Goal: Information Seeking & Learning: Learn about a topic

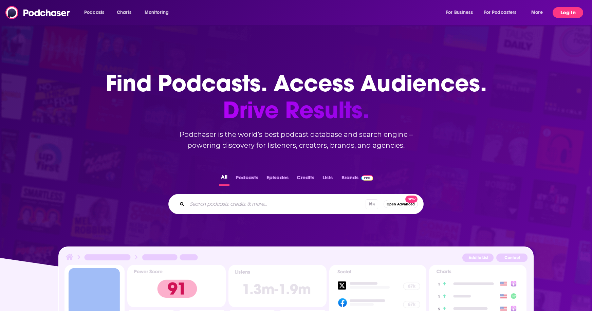
click at [565, 13] on button "Log In" at bounding box center [568, 12] width 31 height 11
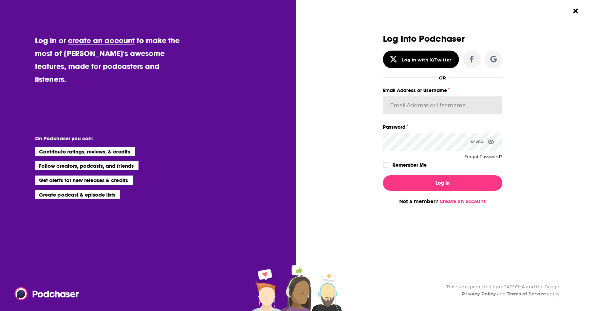
type input "BevCat3"
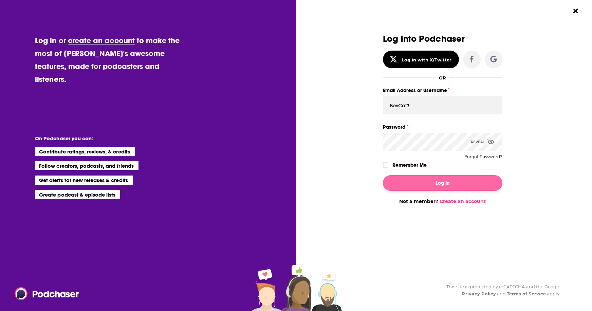
click at [417, 183] on button "Log In" at bounding box center [442, 183] width 119 height 16
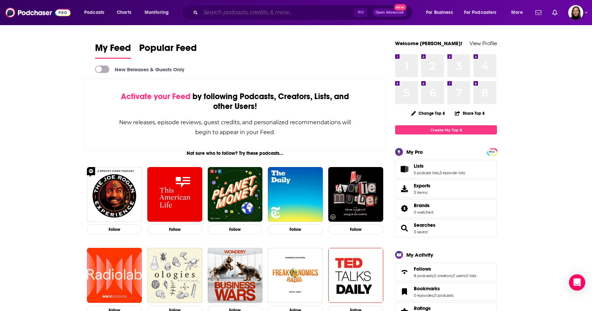
click at [227, 16] on input "Search podcasts, credits, & more..." at bounding box center [278, 12] width 154 height 11
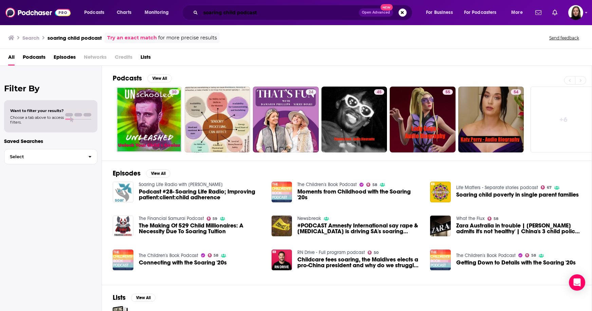
click at [215, 16] on input "soaring child podcast" at bounding box center [280, 12] width 158 height 11
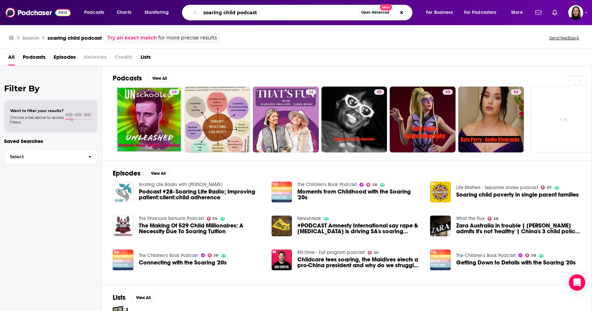
drag, startPoint x: 259, startPoint y: 13, endPoint x: 224, endPoint y: 11, distance: 34.7
click at [224, 11] on input "soaring child podcast" at bounding box center [280, 12] width 158 height 11
type input "soaring life podcast'"
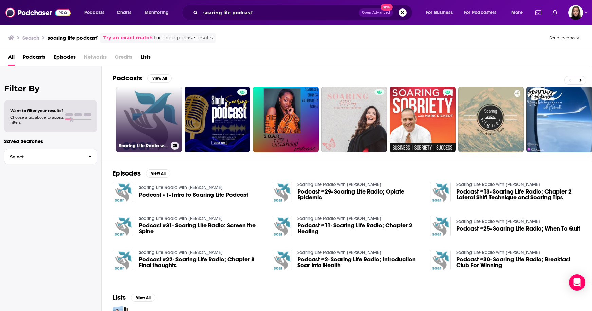
click at [158, 102] on link "Soaring Life Radio with [PERSON_NAME]" at bounding box center [149, 120] width 66 height 66
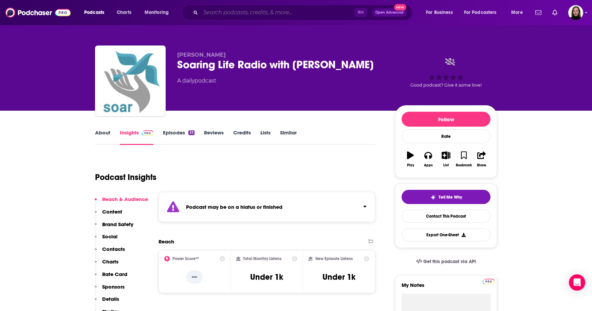
click at [229, 12] on input "Search podcasts, credits, & more..." at bounding box center [278, 12] width 154 height 11
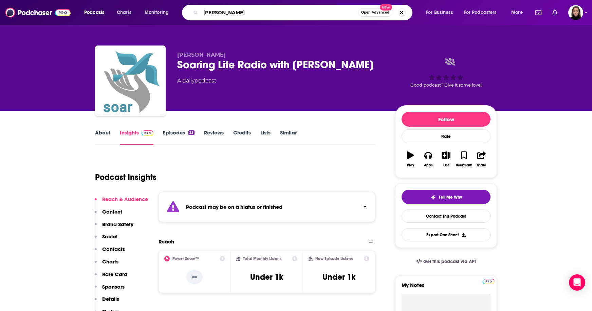
type input "[PERSON_NAME]"
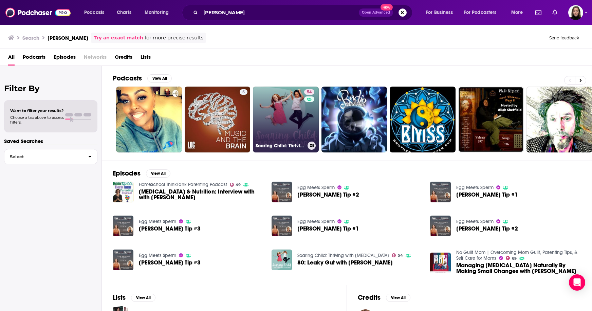
click at [298, 121] on link "54 Soaring Child: Thriving with [MEDICAL_DATA]" at bounding box center [286, 120] width 66 height 66
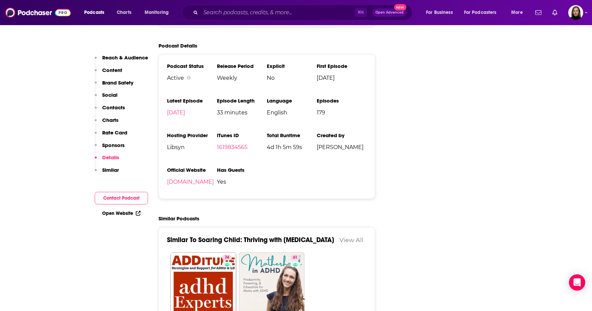
scroll to position [1230, 0]
